Goal: Task Accomplishment & Management: Manage account settings

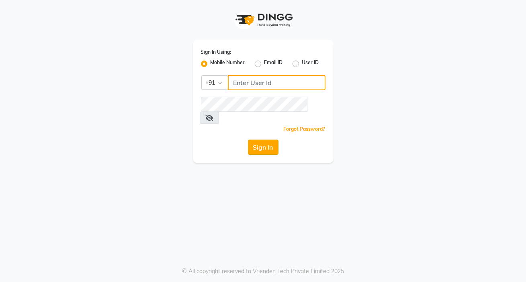
type input "9818659761"
click at [270, 140] on button "Sign In" at bounding box center [263, 147] width 31 height 15
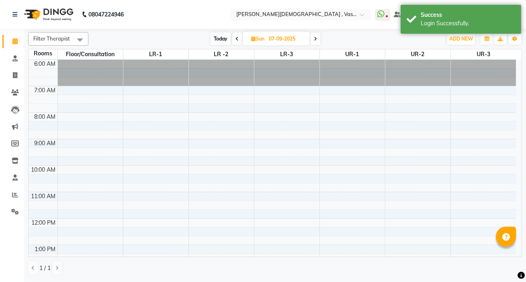
select select "en"
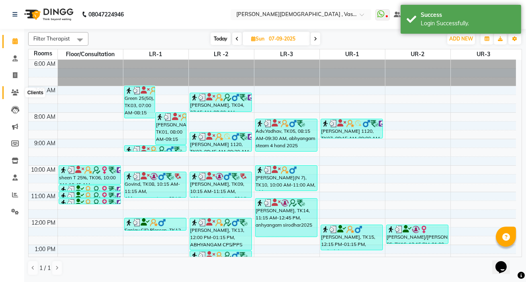
click at [13, 93] on icon at bounding box center [15, 93] width 8 height 6
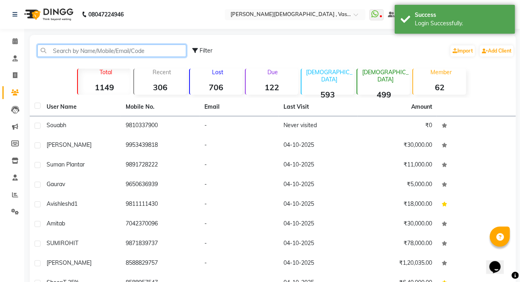
click at [107, 52] on input "text" at bounding box center [111, 51] width 149 height 12
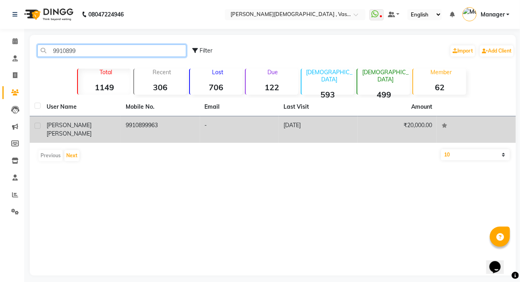
type input "9910899"
click at [131, 131] on td "9910899963" at bounding box center [160, 130] width 79 height 27
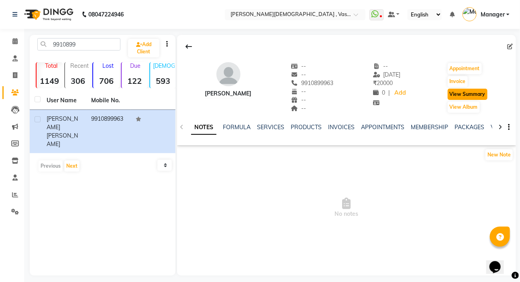
click at [481, 97] on button "View Summary" at bounding box center [468, 94] width 40 height 11
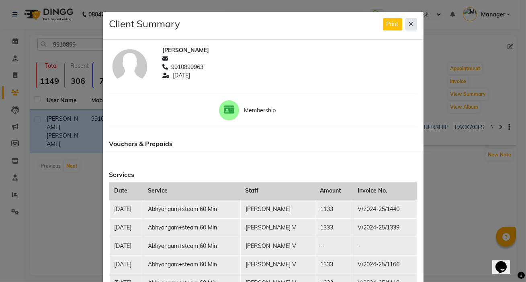
click at [411, 60] on div at bounding box center [289, 59] width 254 height 8
click at [411, 26] on button at bounding box center [411, 24] width 12 height 12
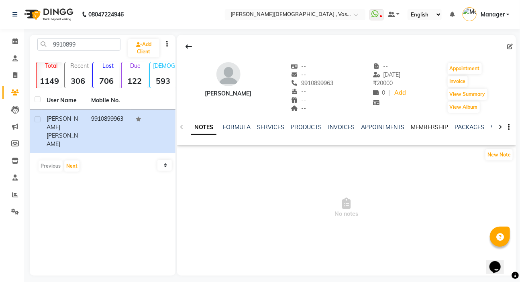
click at [428, 127] on link "MEMBERSHIP" at bounding box center [429, 127] width 37 height 7
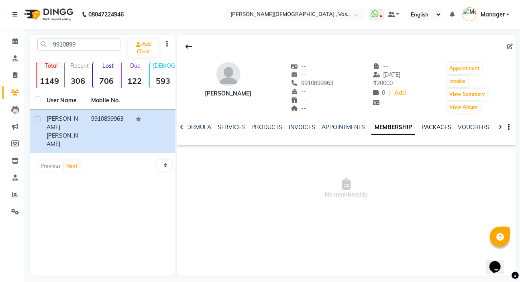
click at [428, 127] on link "PACKAGES" at bounding box center [437, 127] width 30 height 7
click at [303, 125] on link "INVOICES" at bounding box center [295, 127] width 27 height 7
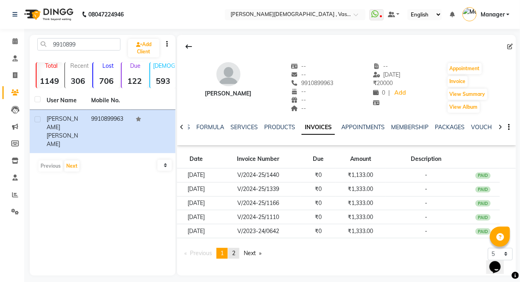
click at [235, 253] on span "2" at bounding box center [233, 253] width 3 height 7
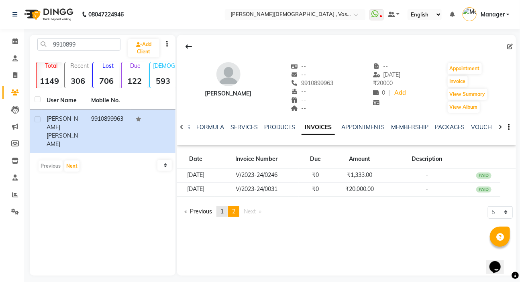
click at [224, 213] on span "1" at bounding box center [222, 211] width 3 height 7
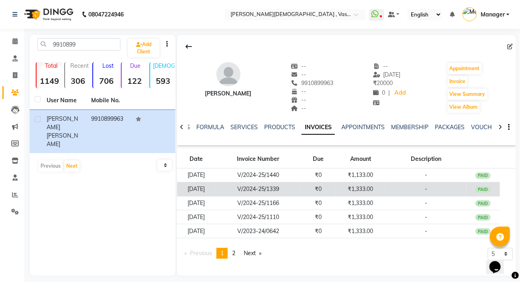
click at [213, 191] on td "[DATE]" at bounding box center [196, 189] width 38 height 14
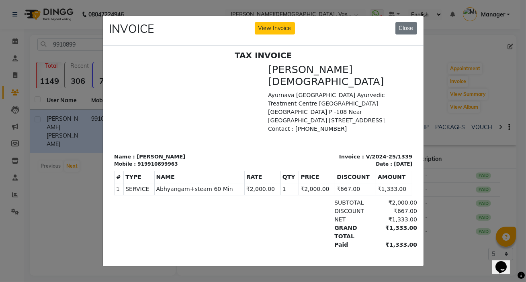
scroll to position [6, 0]
